Goal: Task Accomplishment & Management: Use online tool/utility

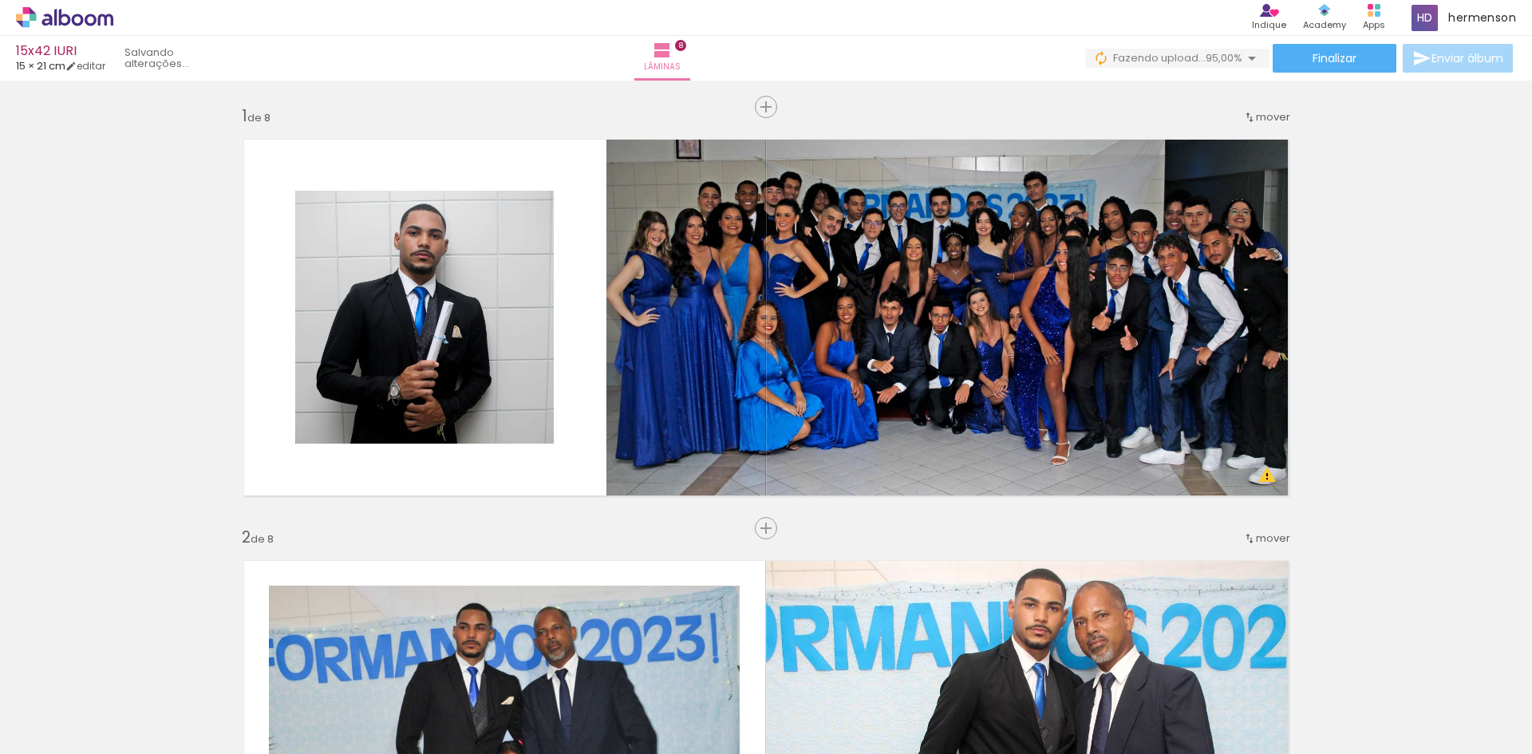
click at [1453, 692] on div at bounding box center [1466, 700] width 79 height 32
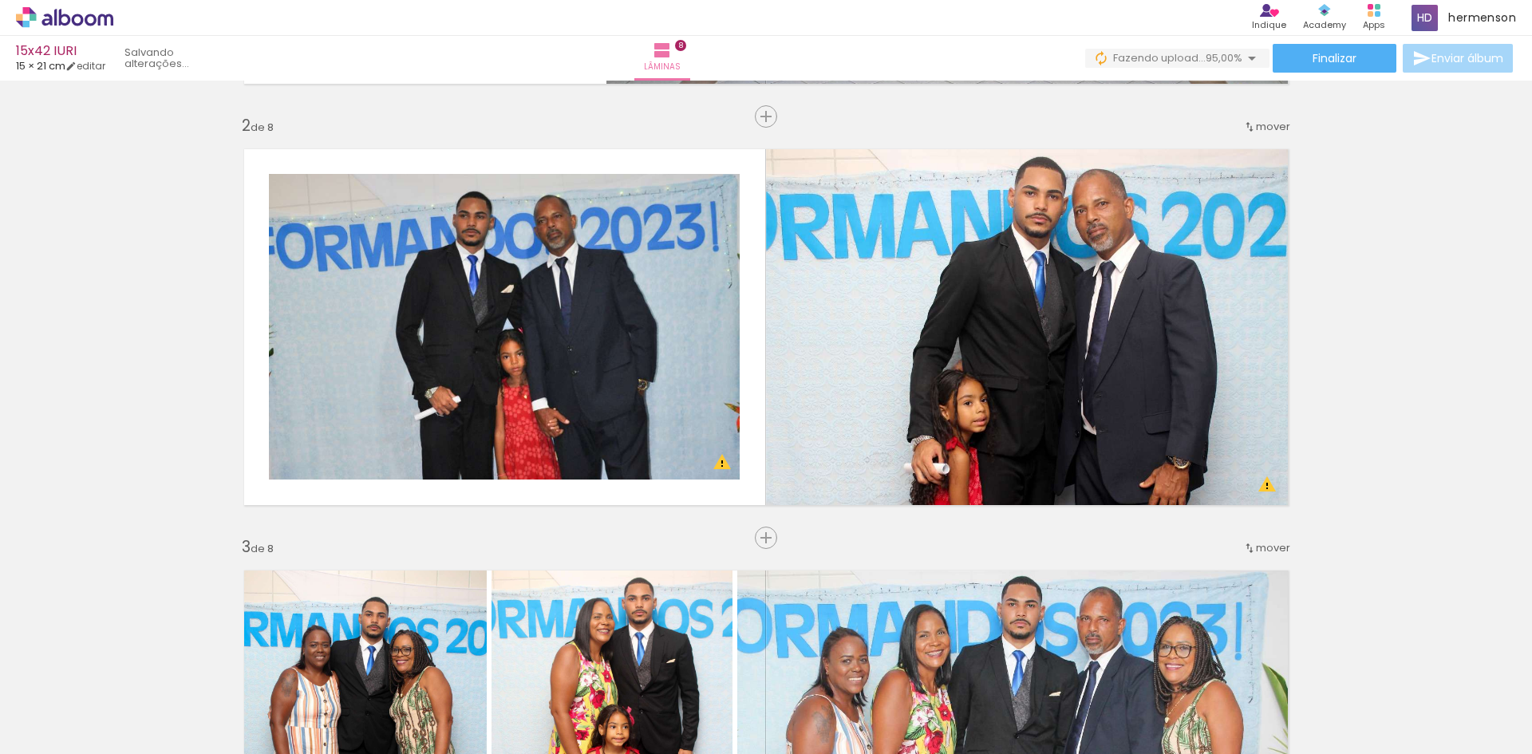
scroll to position [462, 0]
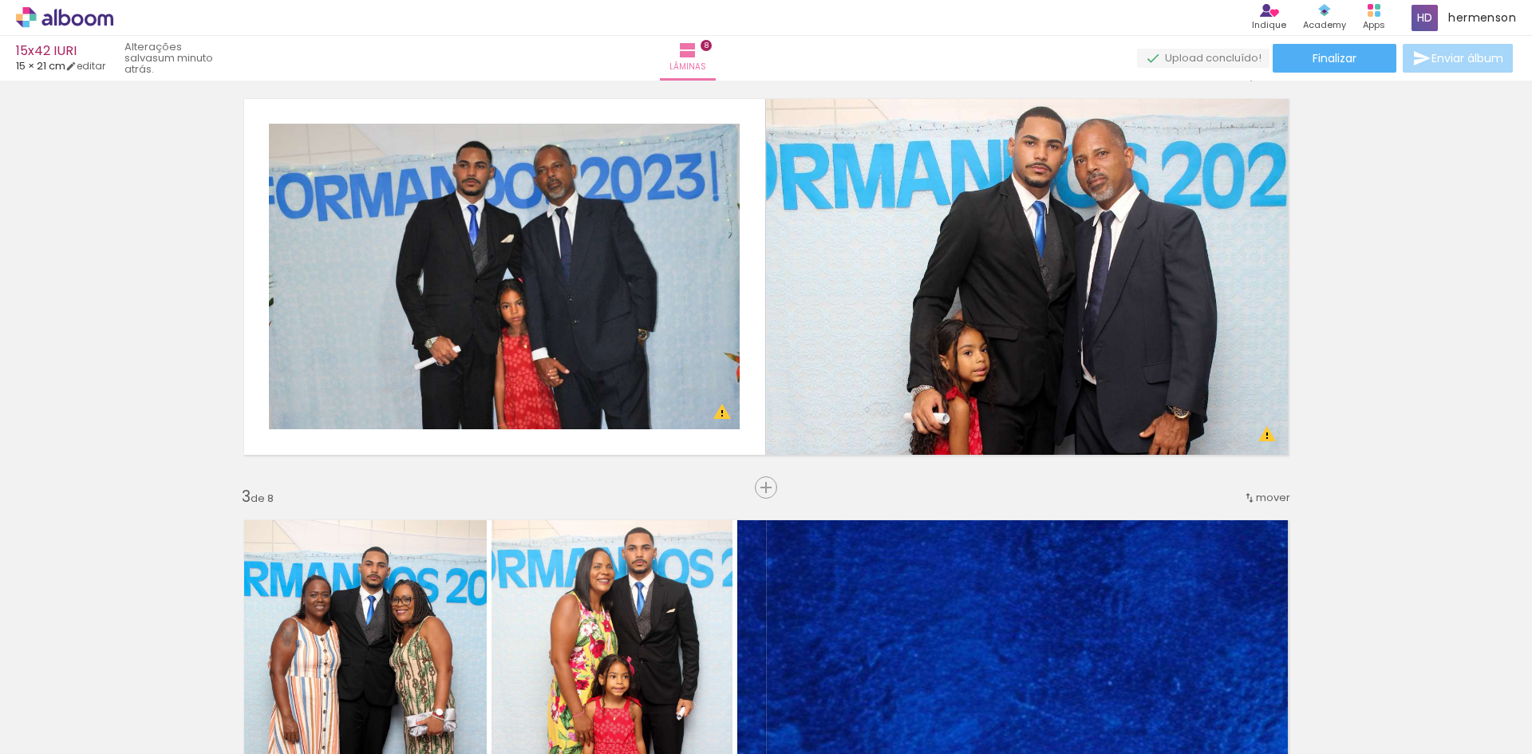
click at [1206, 726] on quentale-thumb at bounding box center [1197, 700] width 89 height 92
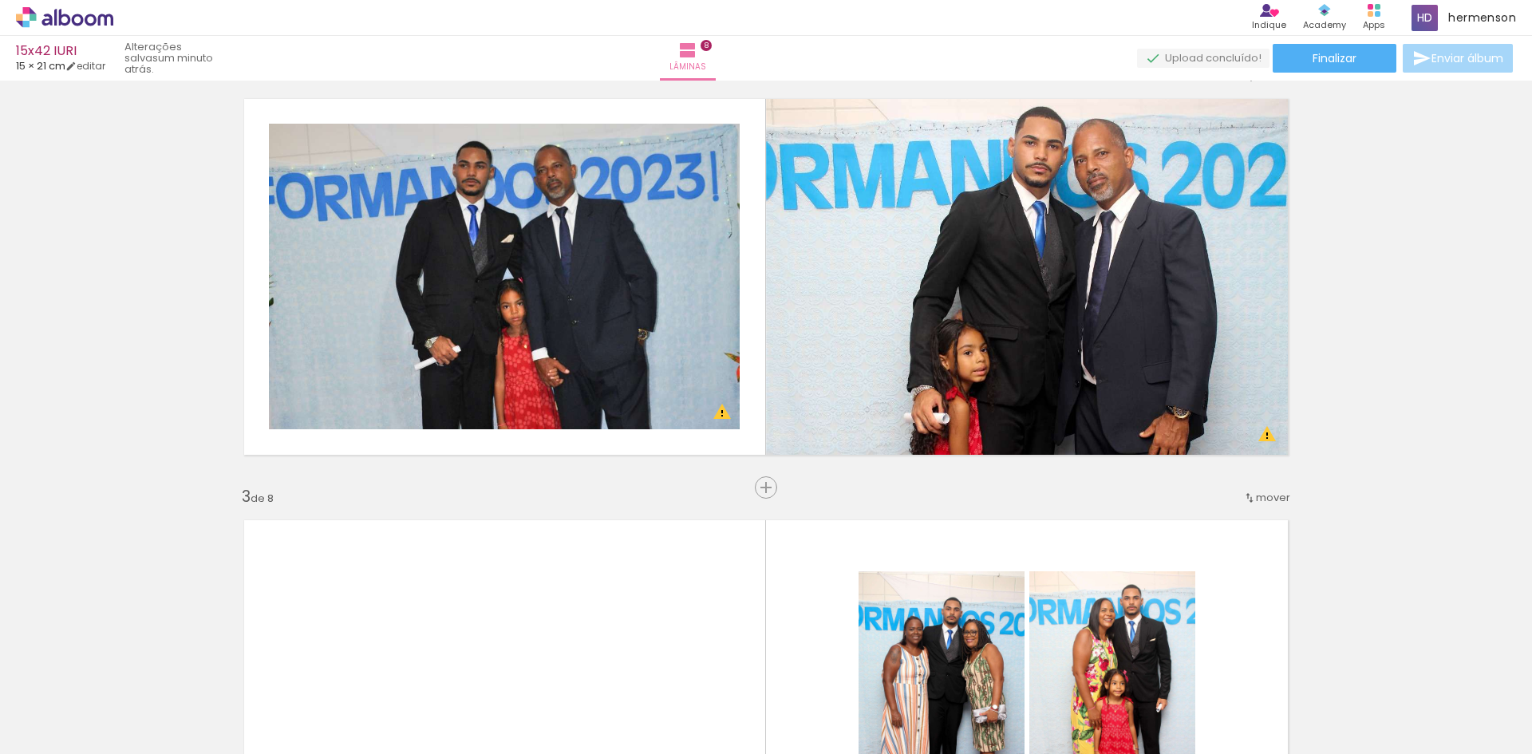
scroll to position [626, 0]
